Goal: Transaction & Acquisition: Subscribe to service/newsletter

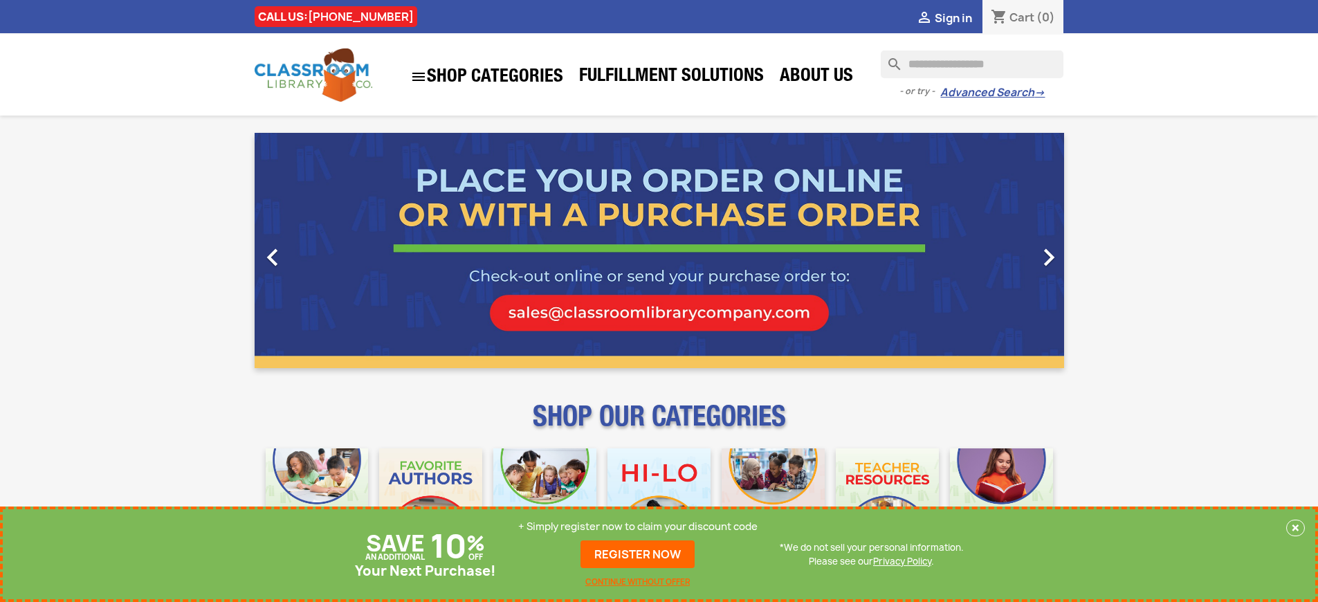
click at [638, 526] on p "+ Simply register now to claim your discount code" at bounding box center [637, 526] width 239 height 14
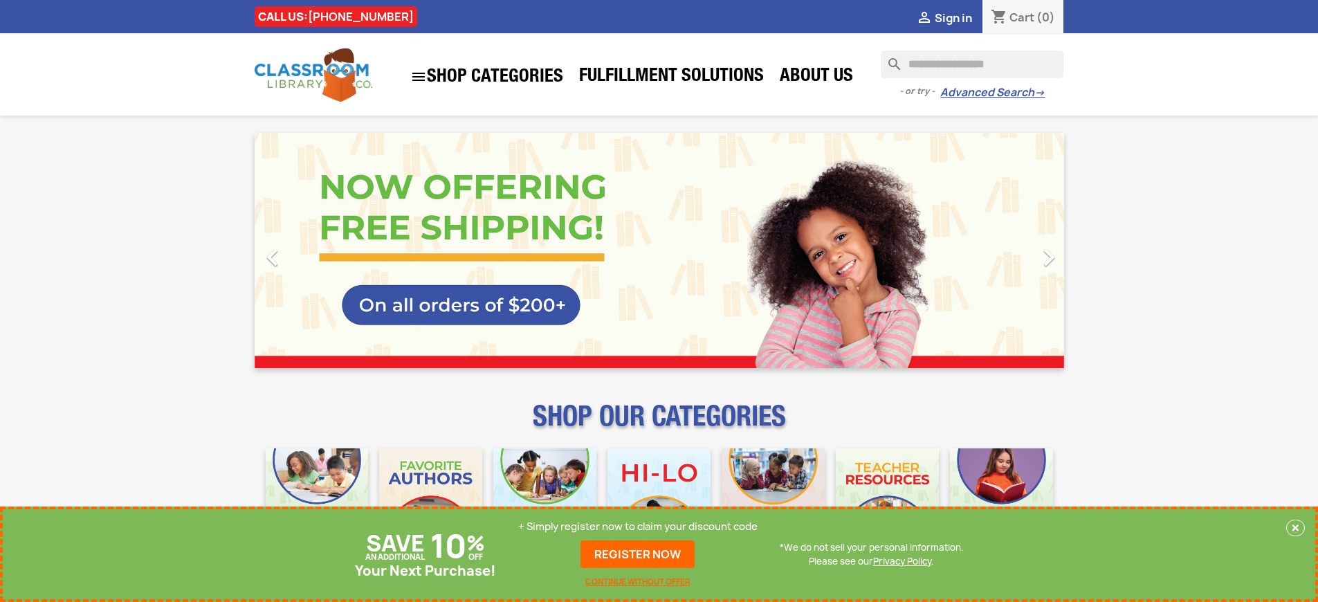
click at [638, 526] on p "+ Simply register now to claim your discount code" at bounding box center [637, 526] width 239 height 14
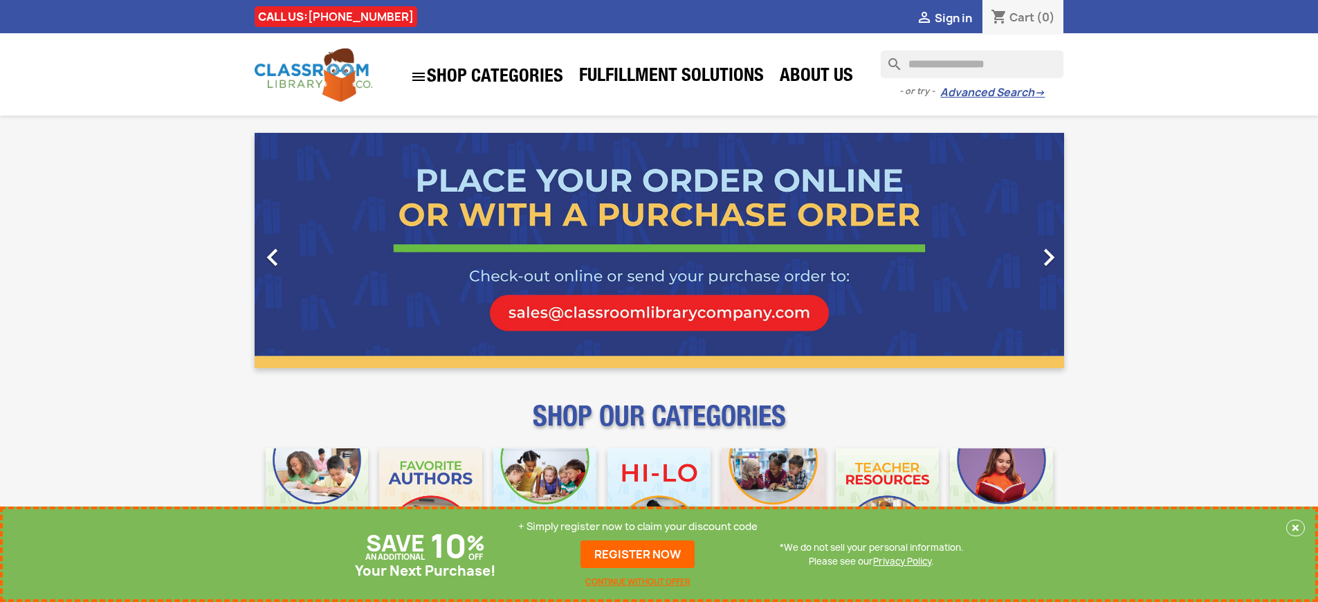
click at [638, 526] on p "+ Simply register now to claim your discount code" at bounding box center [637, 526] width 239 height 14
click at [638, 554] on link "REGISTER NOW" at bounding box center [637, 554] width 114 height 28
click at [638, 526] on p "+ Simply register now to claim your discount code" at bounding box center [637, 526] width 239 height 14
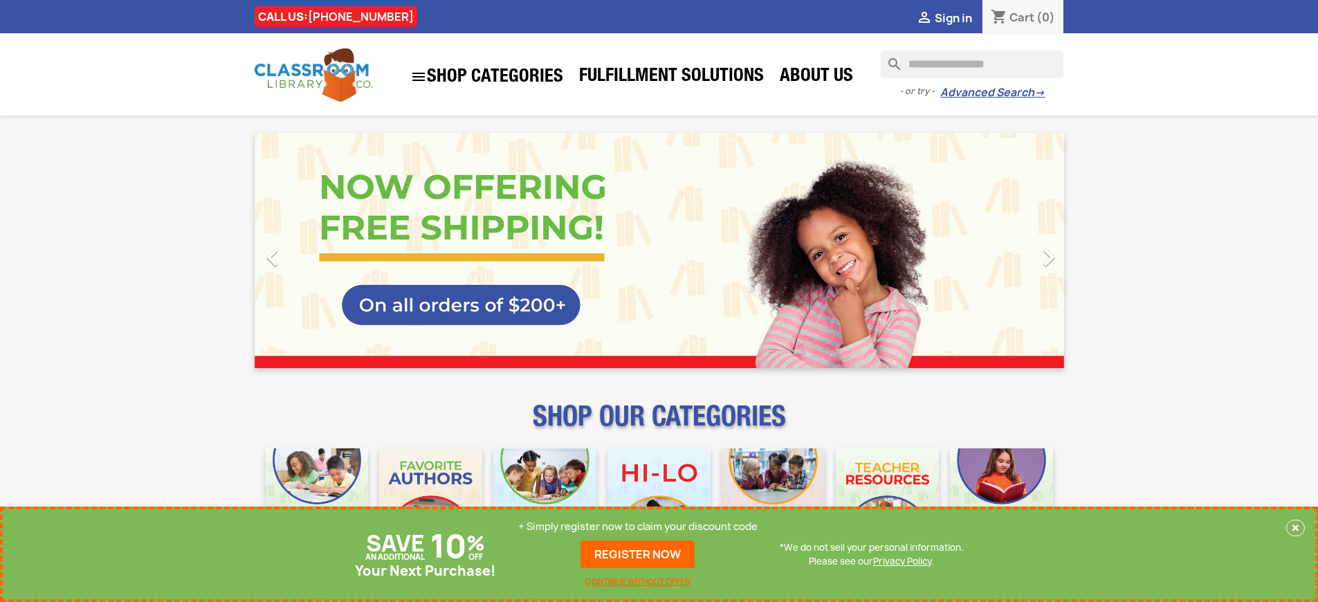
click at [638, 526] on p "+ Simply register now to claim your discount code" at bounding box center [637, 526] width 239 height 14
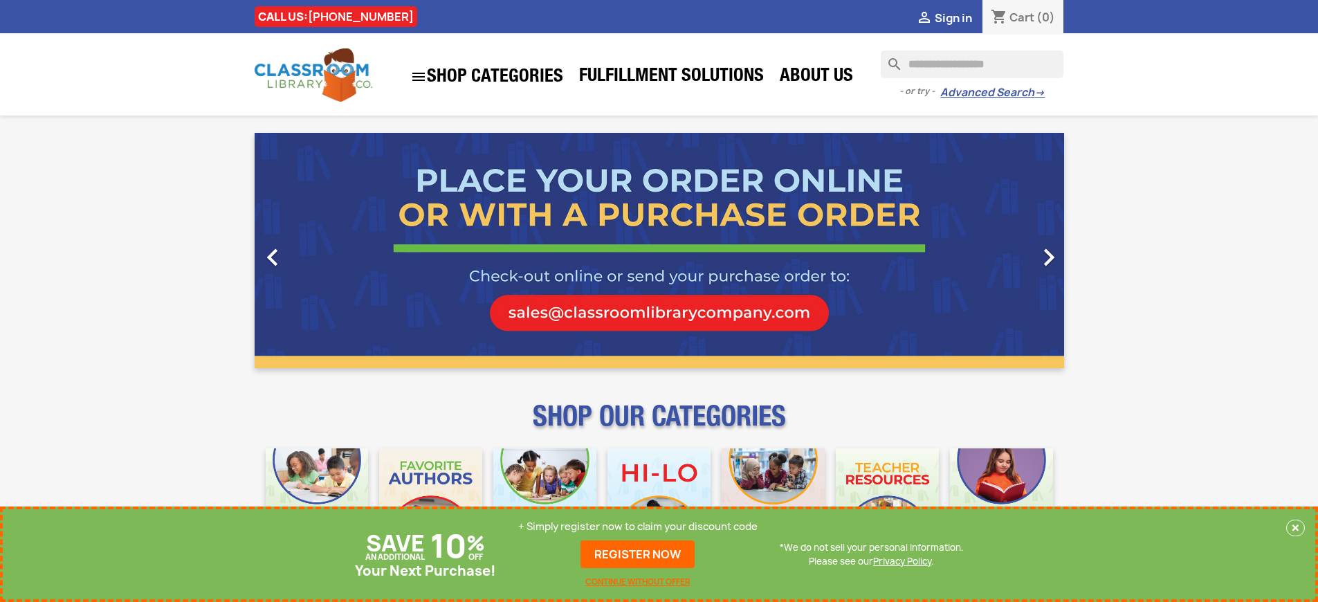
click at [638, 526] on p "+ Simply register now to claim your discount code" at bounding box center [637, 526] width 239 height 14
